Goal: Book appointment/travel/reservation

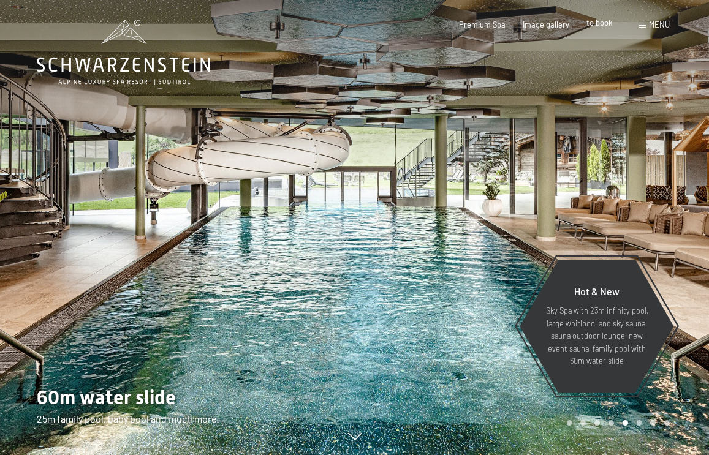
click at [597, 25] on span "to book" at bounding box center [599, 23] width 26 height 10
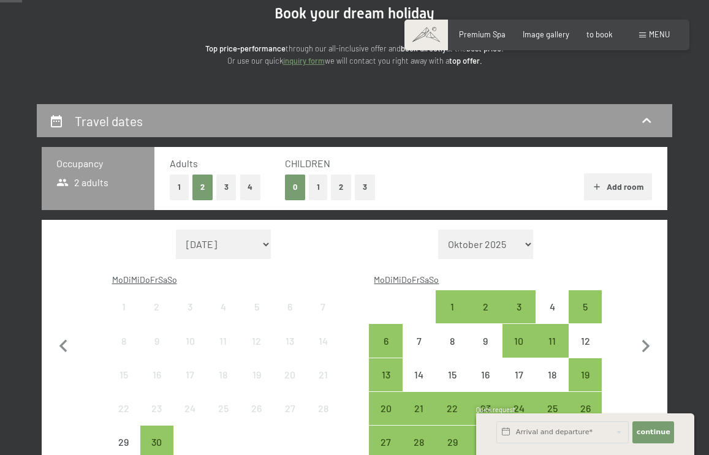
scroll to position [131, 0]
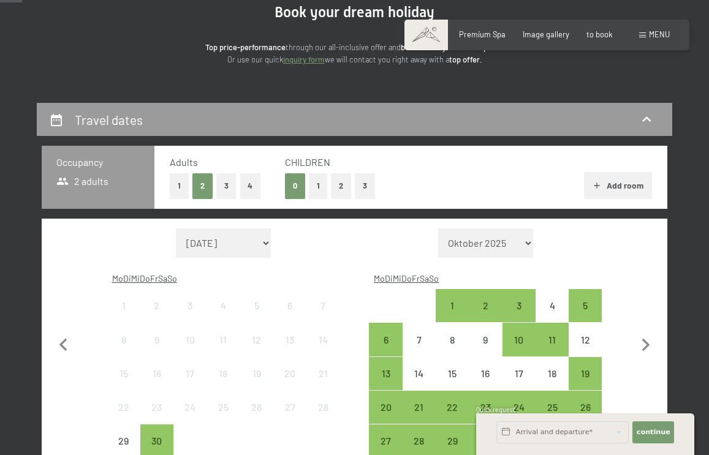
click at [338, 187] on button "2" at bounding box center [341, 185] width 20 height 25
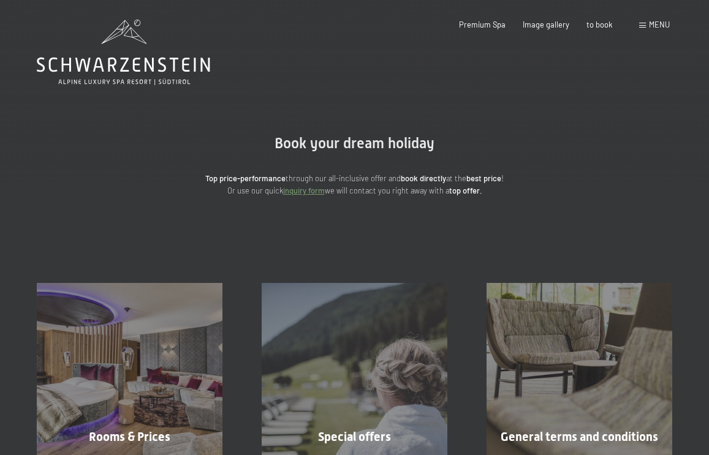
scroll to position [0, 0]
click at [597, 20] on span "to book" at bounding box center [599, 23] width 26 height 10
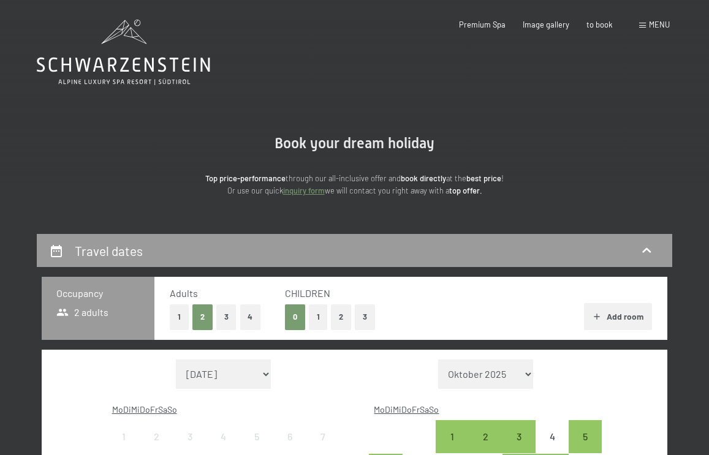
click at [340, 314] on button "2" at bounding box center [341, 316] width 20 height 25
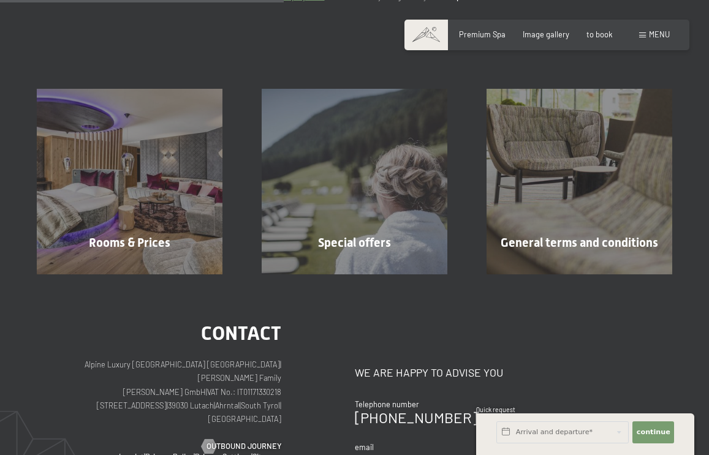
scroll to position [195, 0]
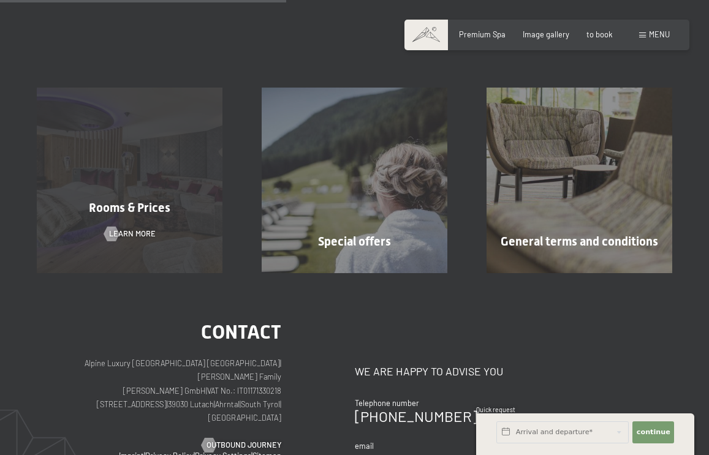
click at [135, 208] on span "Rooms & Prices" at bounding box center [129, 207] width 81 height 15
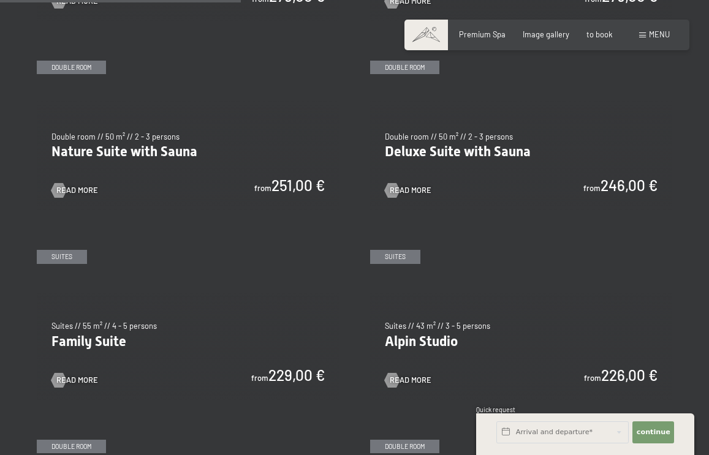
scroll to position [975, 0]
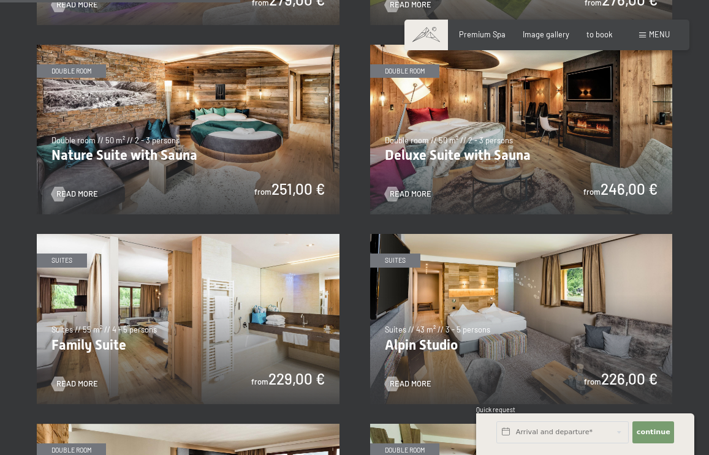
click at [269, 325] on img at bounding box center [188, 319] width 303 height 170
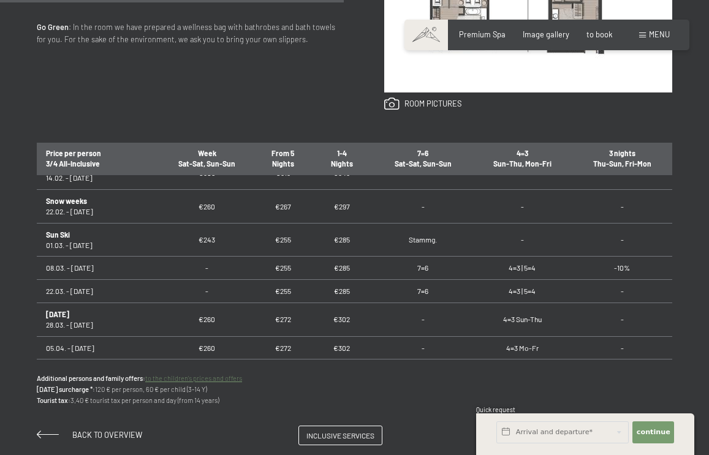
scroll to position [513, 0]
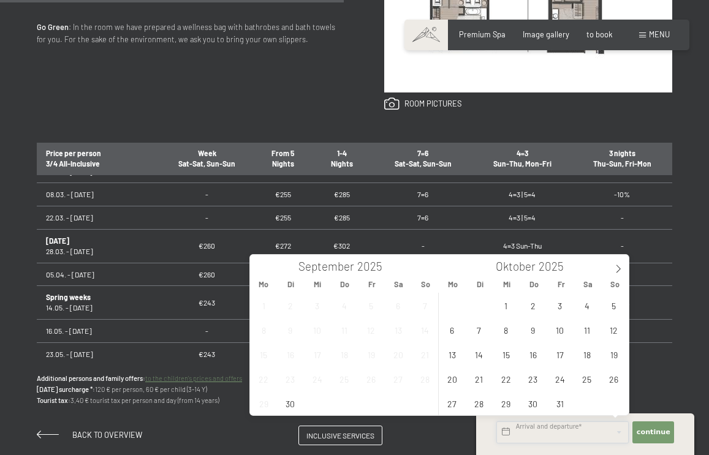
click at [531, 431] on input "text" at bounding box center [562, 432] width 132 height 22
click at [619, 265] on icon at bounding box center [618, 269] width 9 height 9
click at [617, 267] on icon at bounding box center [618, 269] width 9 height 9
click at [614, 331] on span "14" at bounding box center [614, 330] width 24 height 24
type input "So. [DATE]"
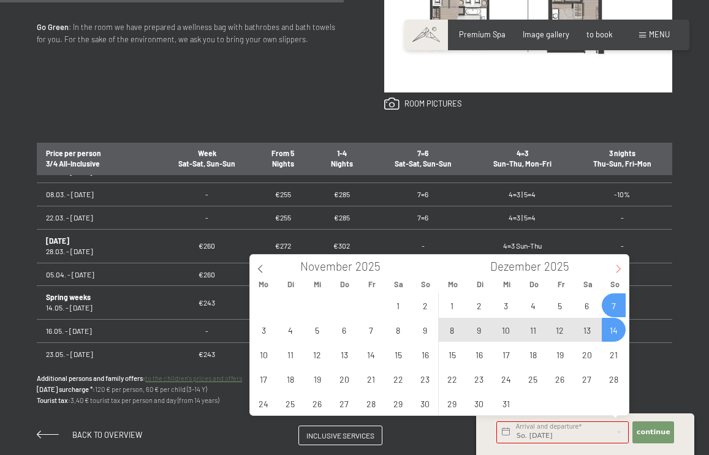
click at [616, 265] on icon at bounding box center [618, 269] width 9 height 9
type input "2026"
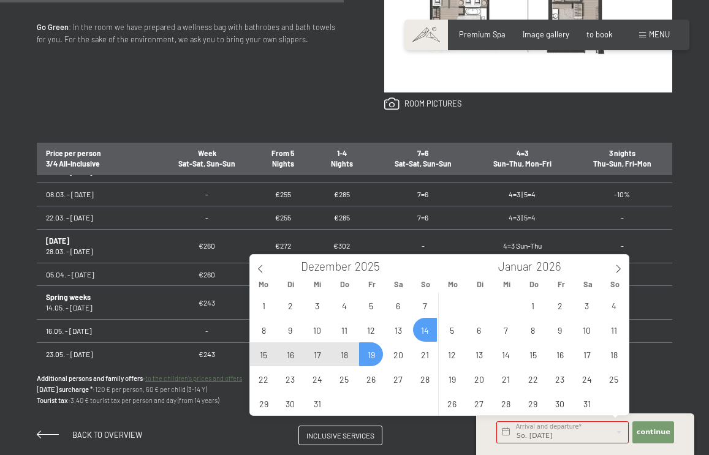
click at [367, 353] on span "19" at bounding box center [371, 354] width 24 height 24
type input "So. [DATE] - [DATE]"
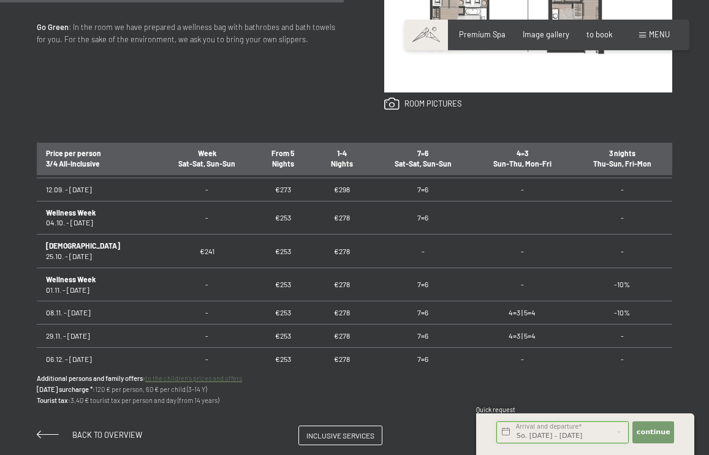
scroll to position [948, 0]
click at [652, 431] on span "continue" at bounding box center [653, 433] width 34 height 10
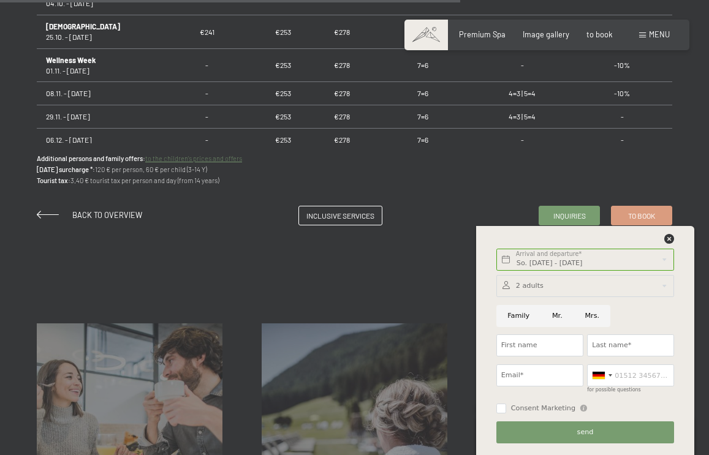
scroll to position [874, 0]
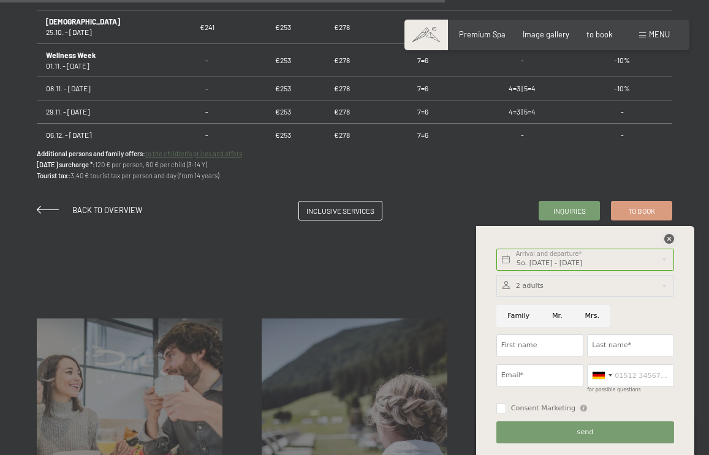
click at [670, 238] on icon at bounding box center [669, 239] width 10 height 10
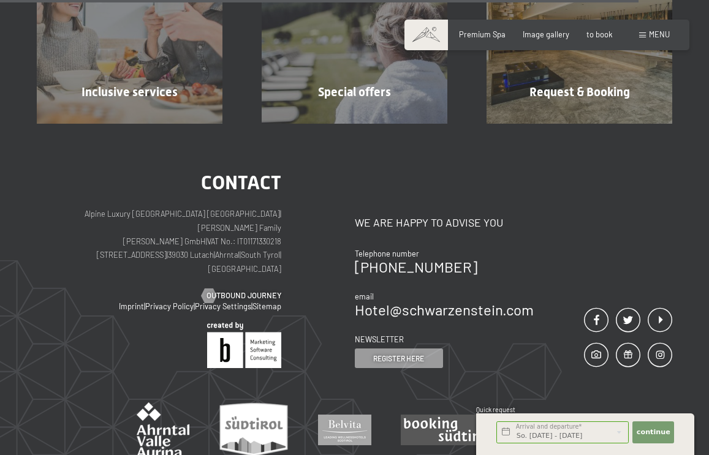
scroll to position [1256, 0]
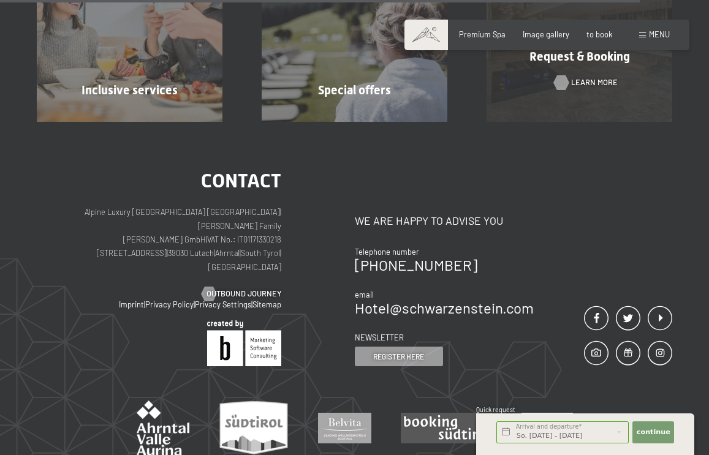
click at [574, 81] on span "Learn more" at bounding box center [594, 82] width 47 height 11
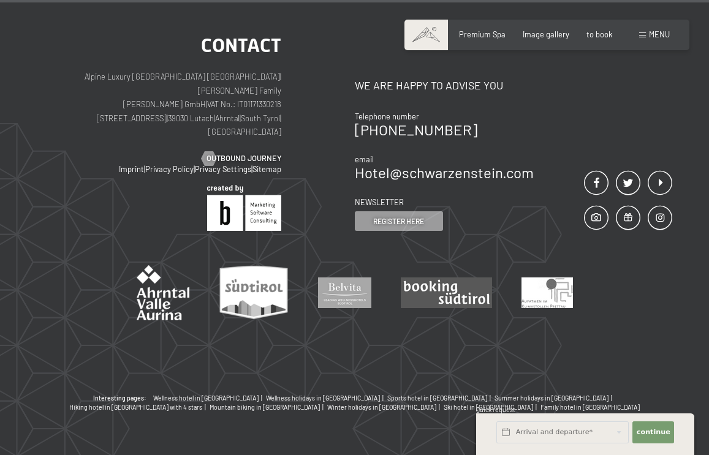
scroll to position [1035, 0]
